Goal: Connect with others: Connect with others

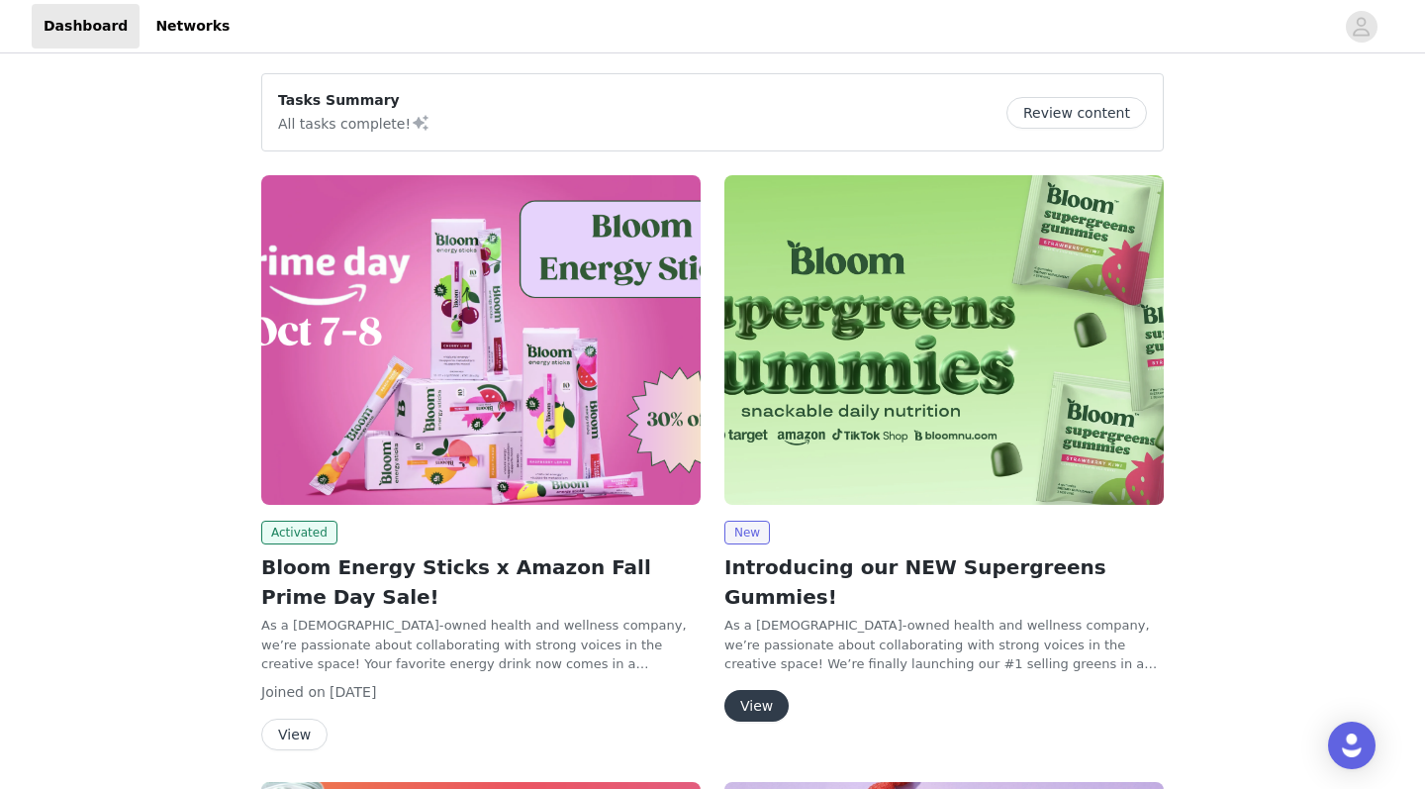
click at [398, 415] on img at bounding box center [480, 339] width 439 height 329
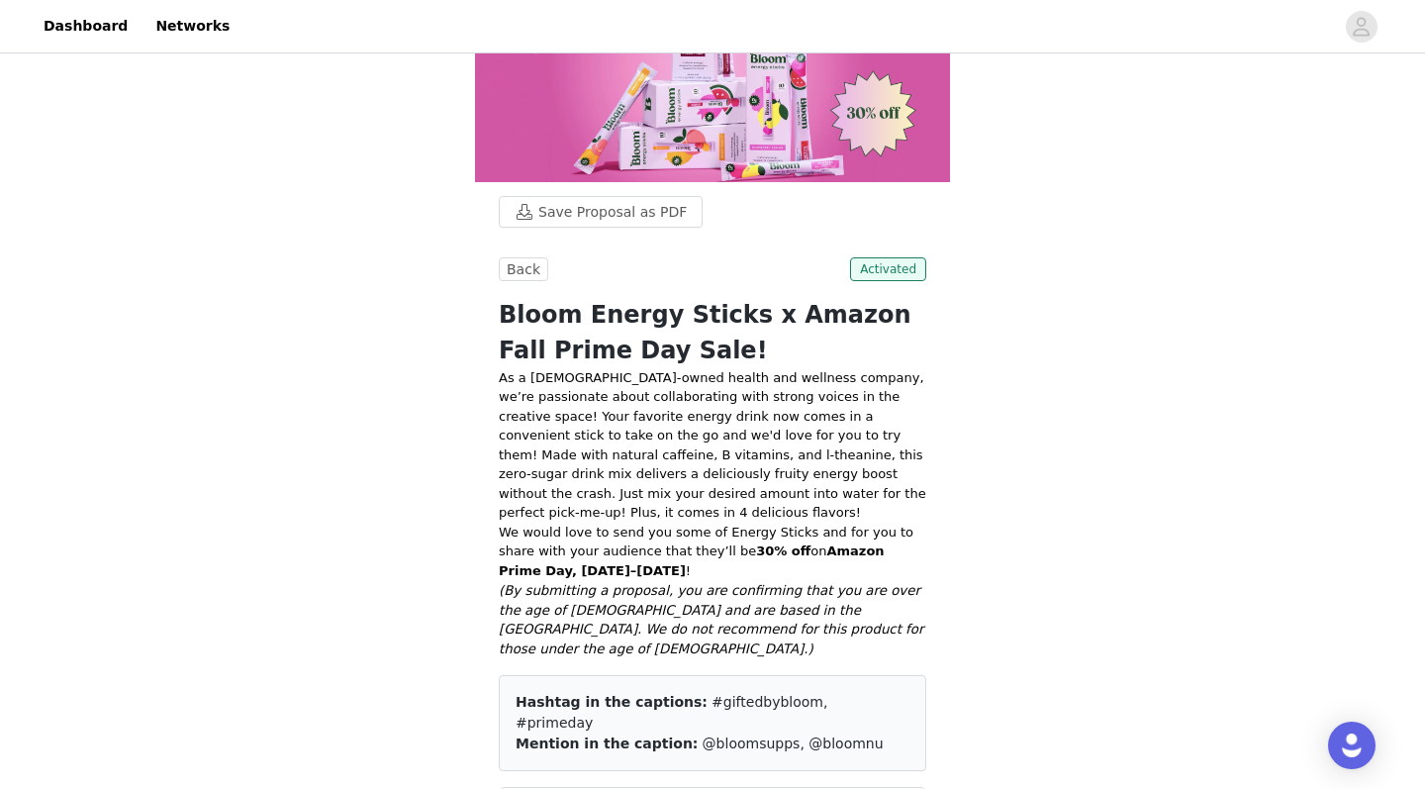
scroll to position [318, 0]
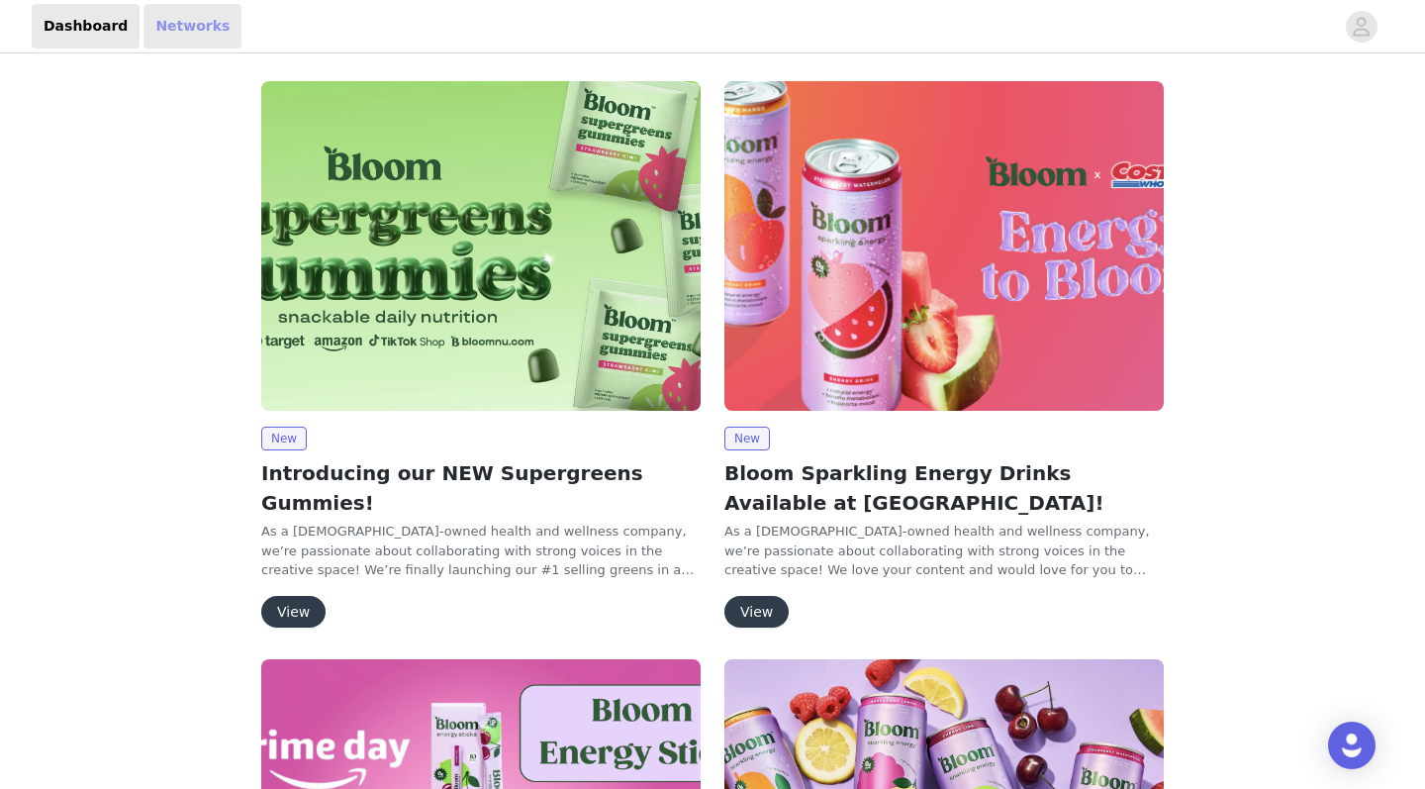
click at [173, 44] on link "Networks" at bounding box center [192, 26] width 98 height 45
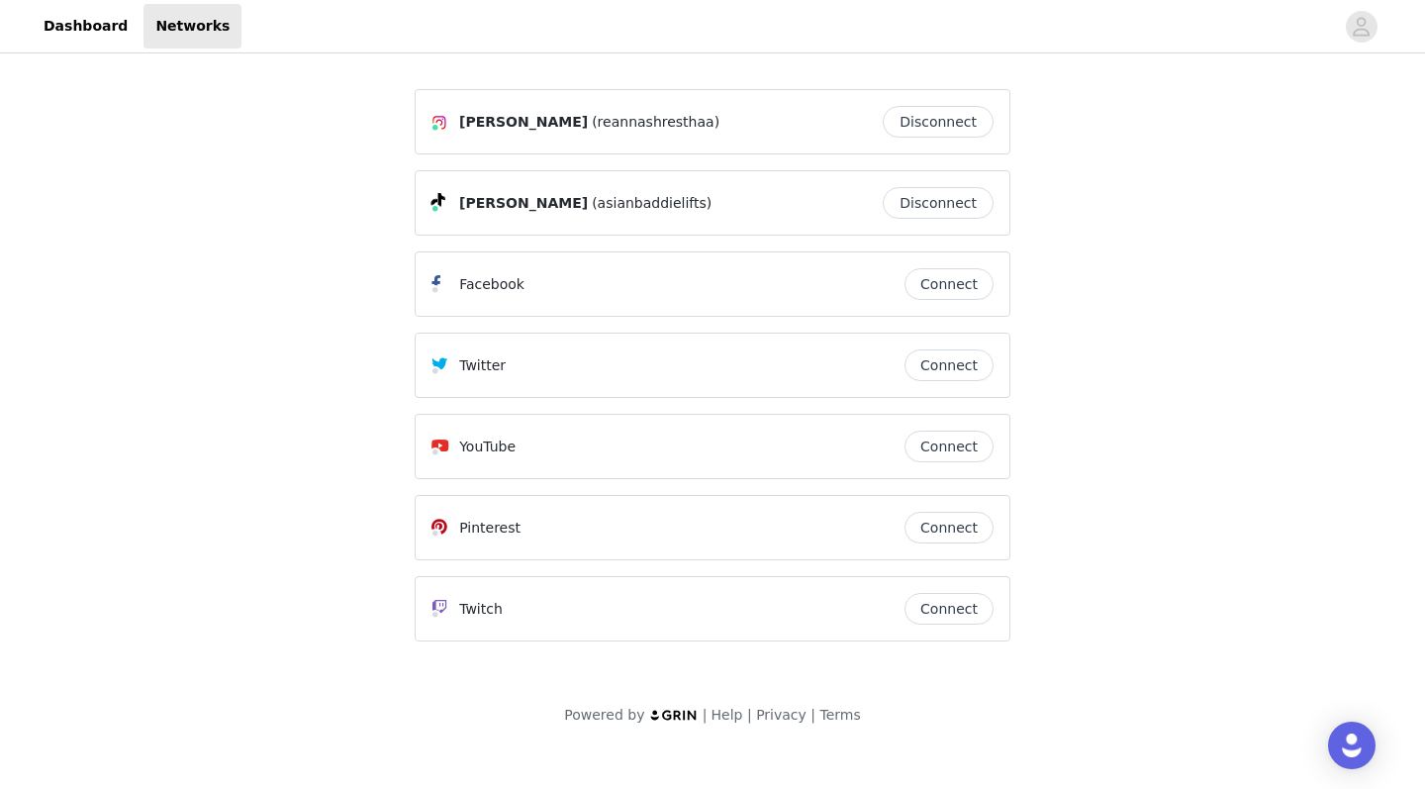
click at [926, 447] on button "Connect" at bounding box center [948, 446] width 89 height 32
